Goal: Find specific page/section: Find specific page/section

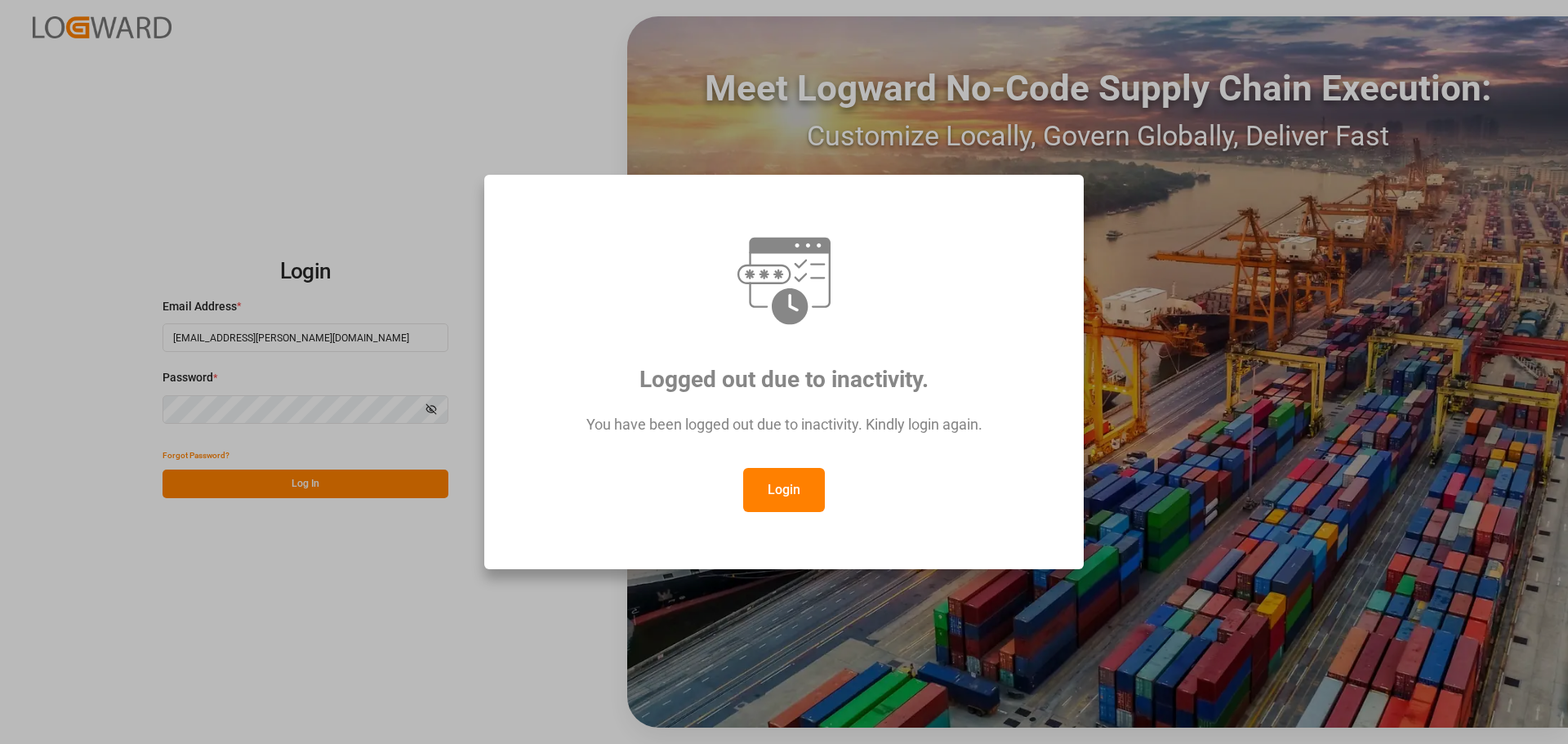
click at [204, 476] on div "Logged out due to inactivity. You have been logged out due to inactivity. Kindl…" at bounding box center [784, 372] width 1568 height 744
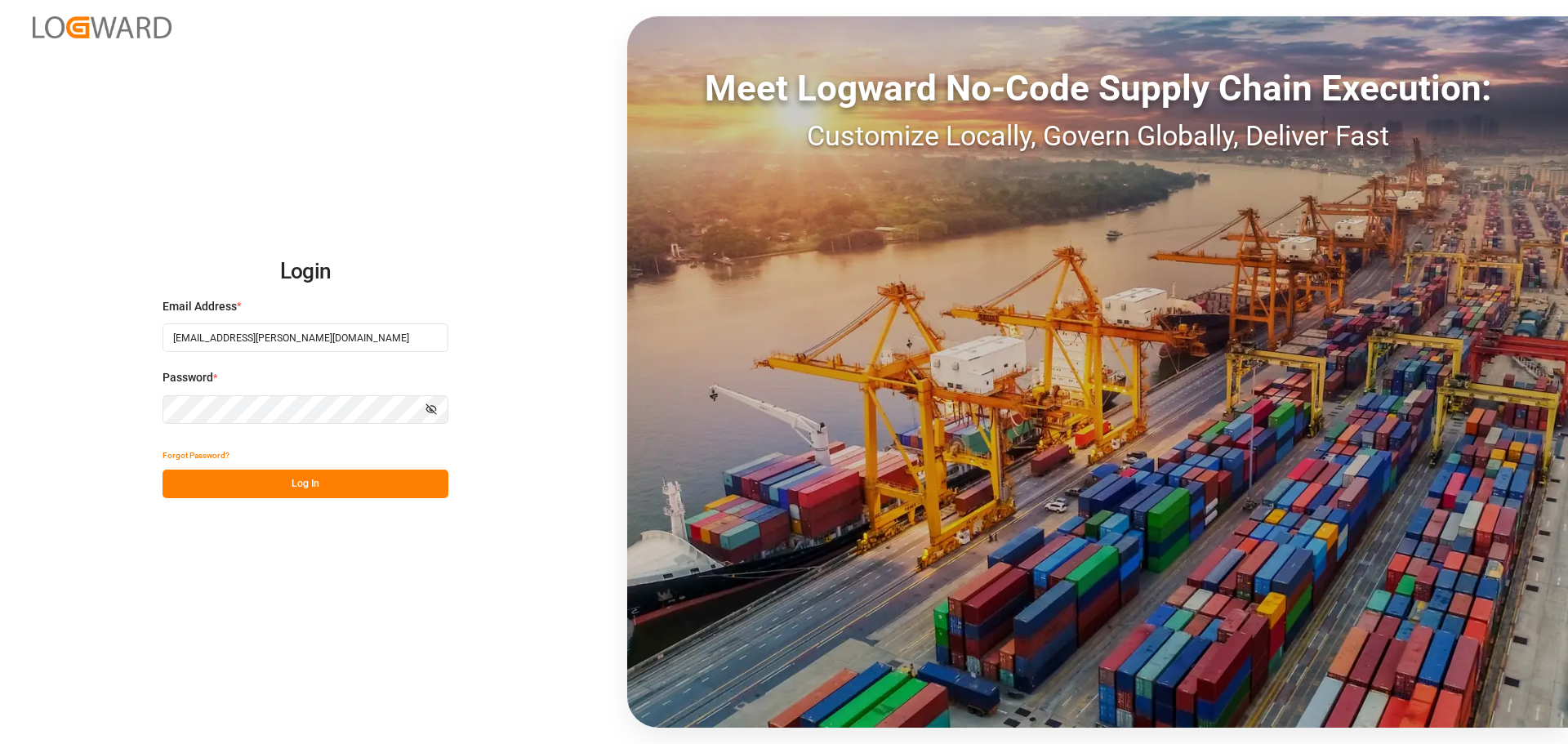
click at [204, 476] on button "Log In" at bounding box center [305, 484] width 286 height 28
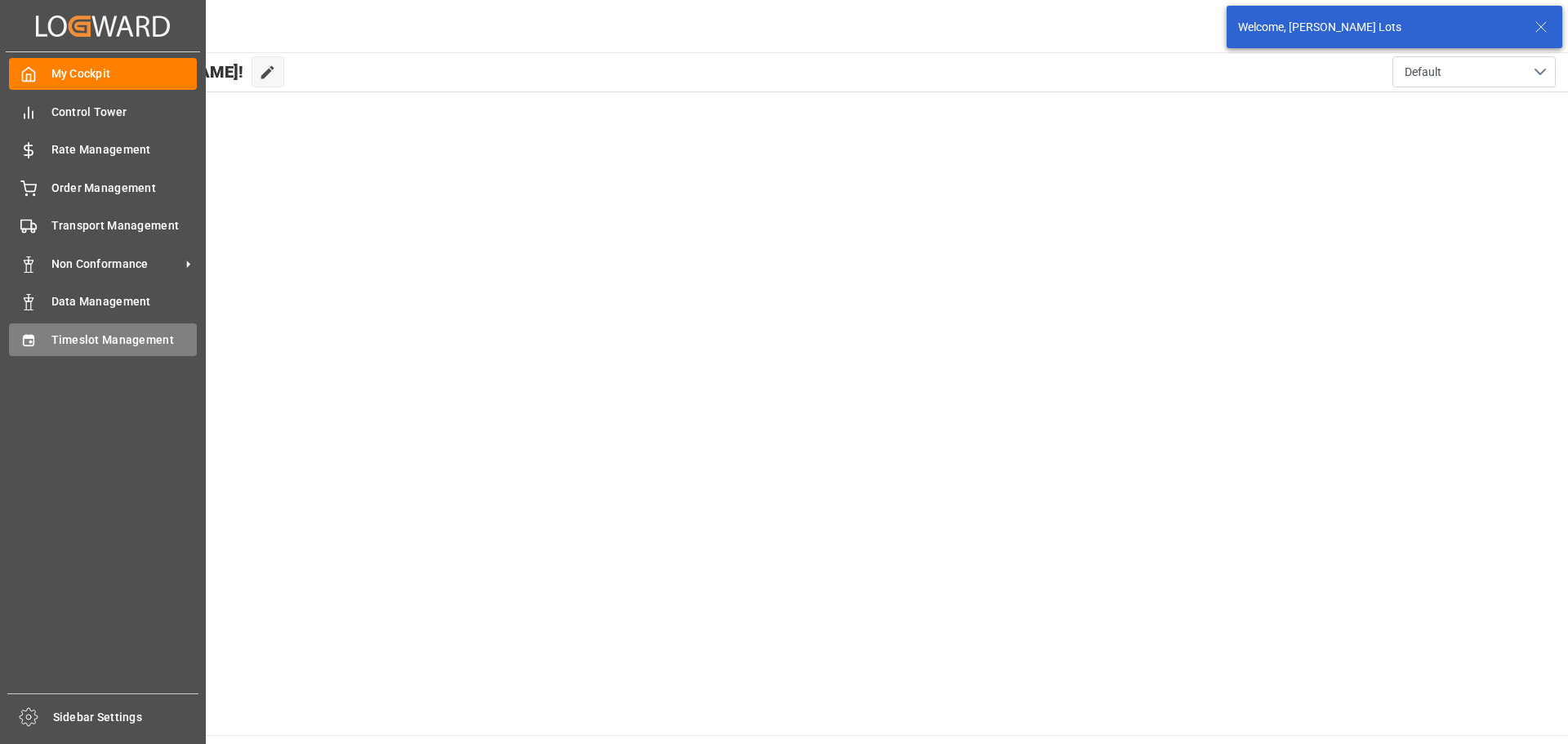
click at [100, 341] on span "Timeslot Management" at bounding box center [125, 340] width 146 height 17
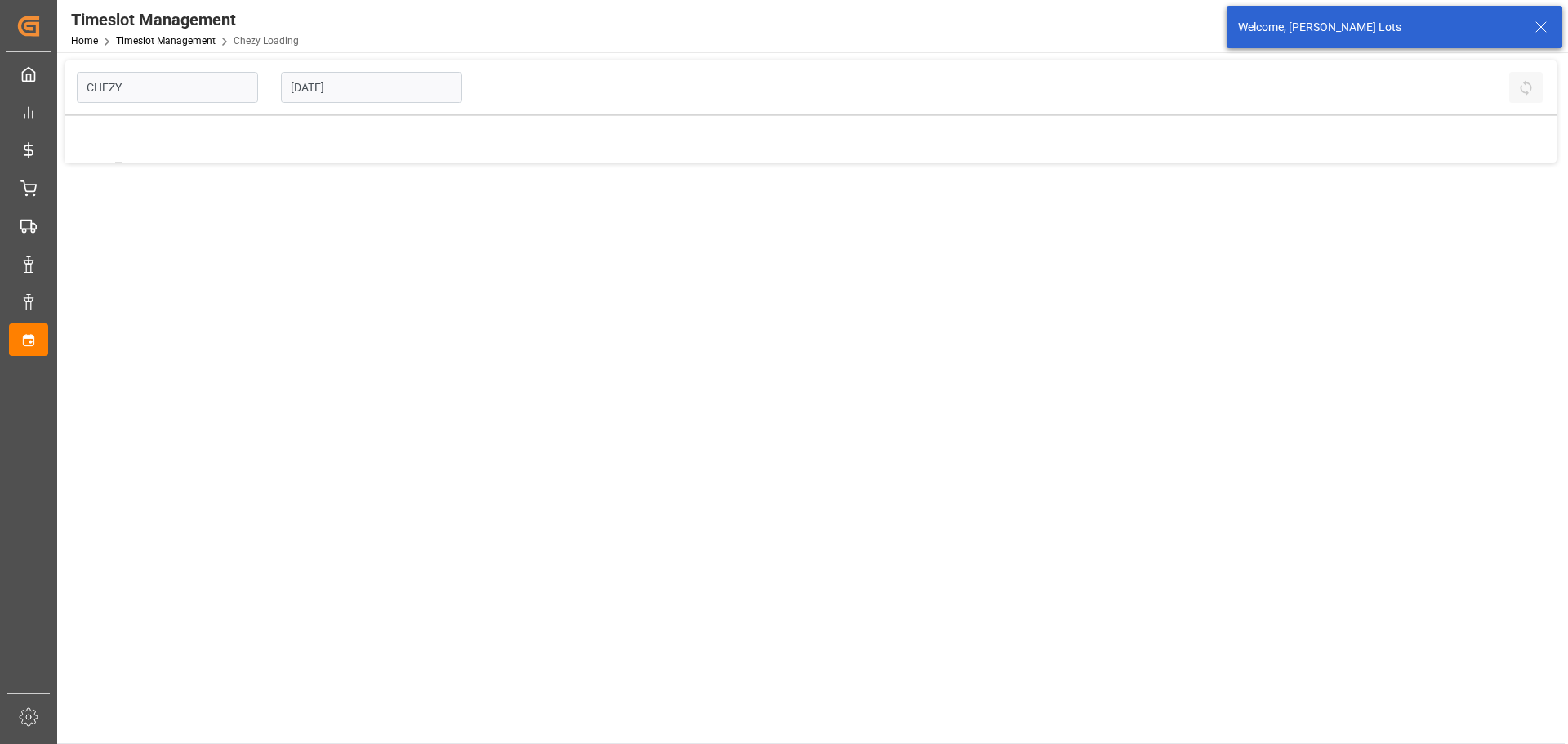
type input "Chezy Loading"
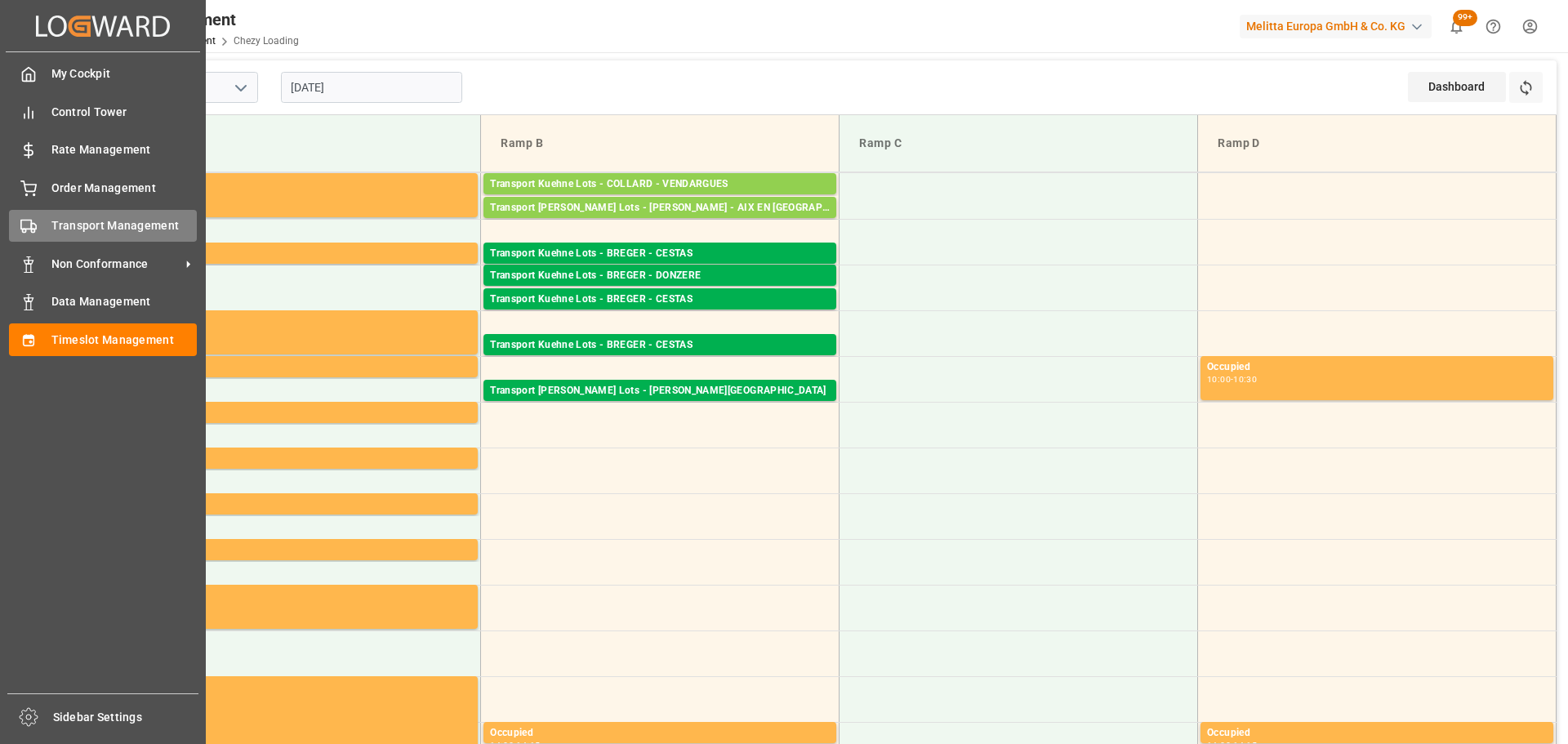
click at [106, 221] on span "Transport Management" at bounding box center [125, 225] width 146 height 17
